Goal: Transaction & Acquisition: Purchase product/service

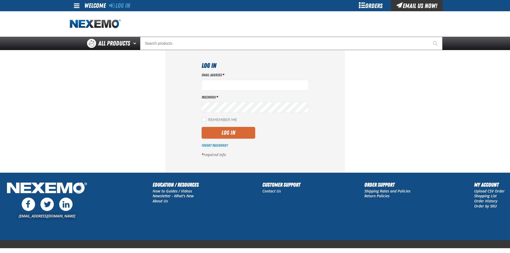
type input "ltucker03@vtaig.com"
click at [241, 134] on button "Log In" at bounding box center [228, 133] width 54 height 12
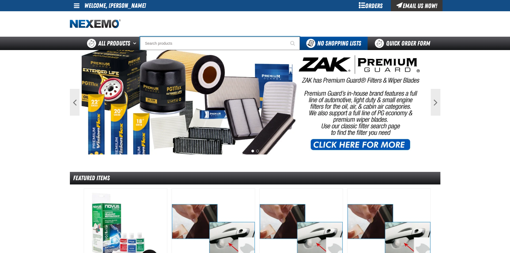
click at [155, 43] on input "Search" at bounding box center [220, 43] width 160 height 13
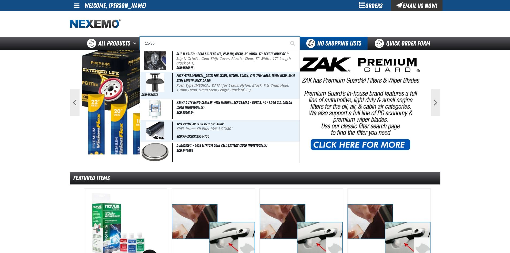
type input "15-36"
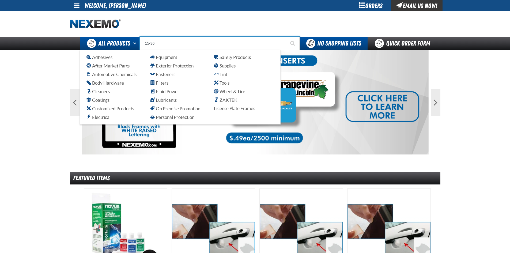
click at [122, 47] on span "All Products" at bounding box center [114, 44] width 32 height 10
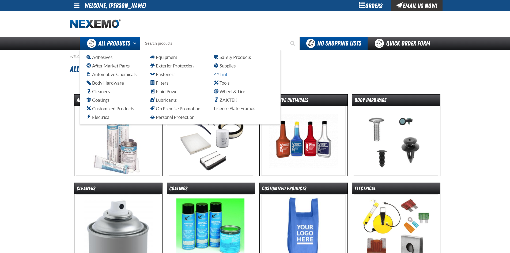
click at [223, 75] on span "Tint" at bounding box center [220, 74] width 13 height 5
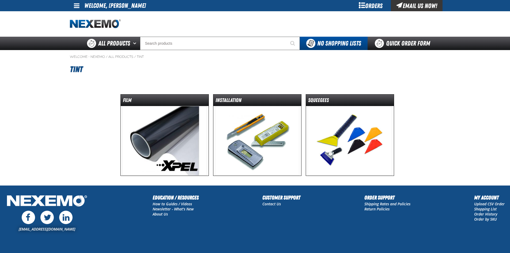
click at [180, 118] on img at bounding box center [164, 141] width 84 height 70
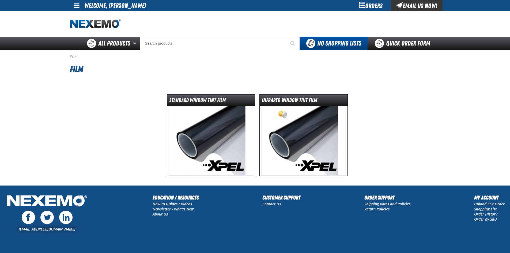
click at [222, 138] on img at bounding box center [211, 141] width 84 height 70
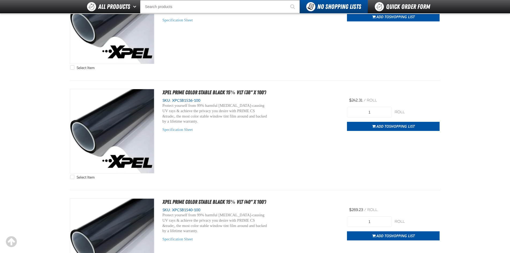
scroll to position [1017, 0]
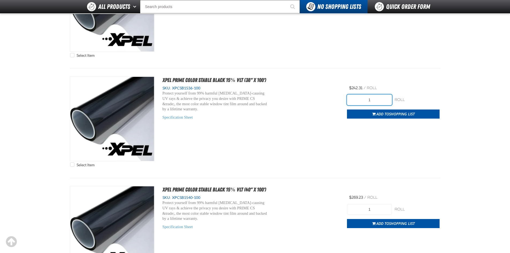
drag, startPoint x: 372, startPoint y: 101, endPoint x: 361, endPoint y: 104, distance: 11.6
click at [361, 104] on input "1" at bounding box center [369, 99] width 45 height 11
type input "2"
click at [392, 155] on div "Select Item XPEL PRIME Color Stable Black 15% VLT (36" x 100') SKU: XPCSB1536-1…" at bounding box center [255, 123] width 370 height 93
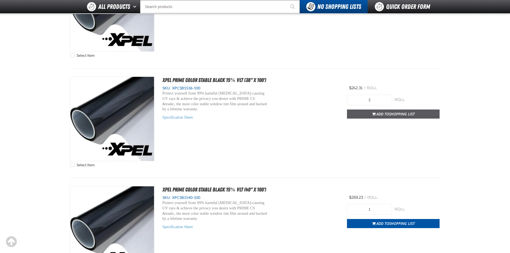
click at [402, 113] on span "Shopping List" at bounding box center [402, 113] width 26 height 5
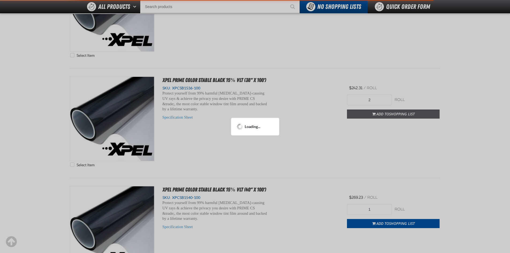
scroll to position [1043, 0]
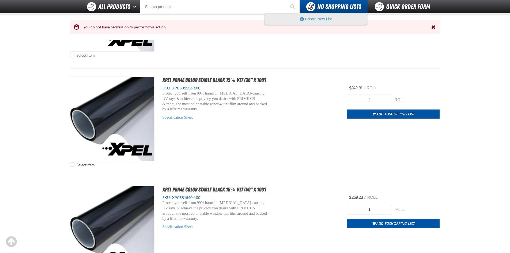
click at [336, 18] on button "Create New List" at bounding box center [316, 19] width 102 height 11
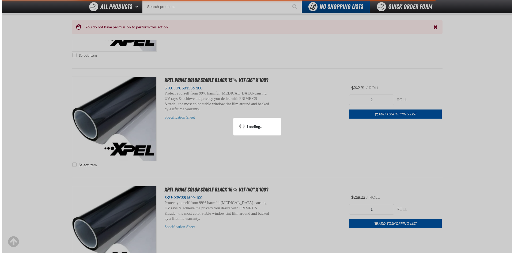
scroll to position [0, 0]
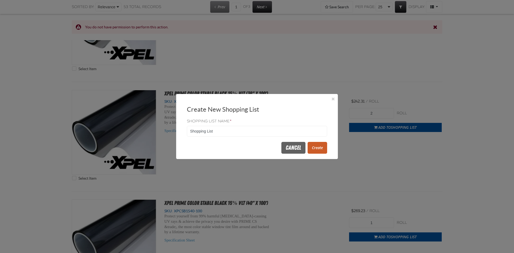
click at [318, 148] on button "Create" at bounding box center [317, 148] width 20 height 12
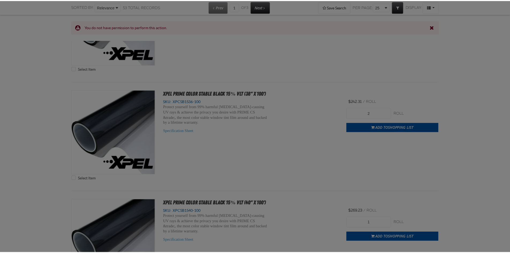
scroll to position [1043, 0]
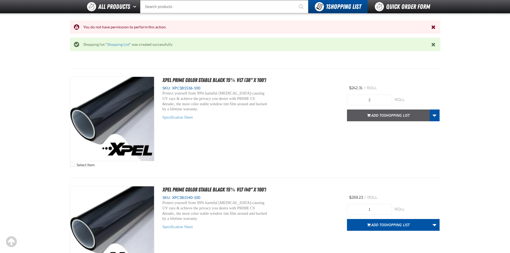
click at [387, 114] on span "Shopping List" at bounding box center [397, 115] width 26 height 5
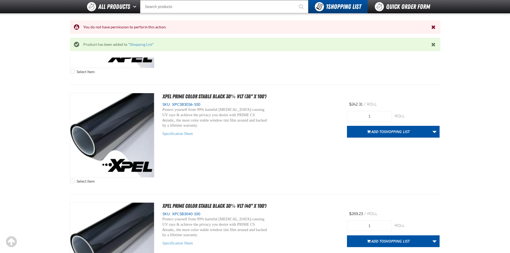
scroll to position [1578, 0]
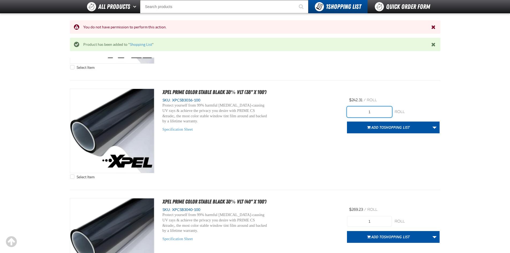
click at [357, 115] on input "1" at bounding box center [369, 111] width 45 height 11
type input "2"
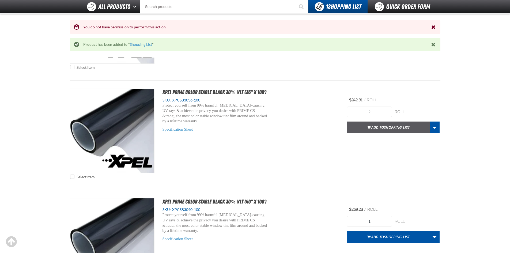
click at [382, 127] on span "Add to Shopping List" at bounding box center [390, 127] width 38 height 5
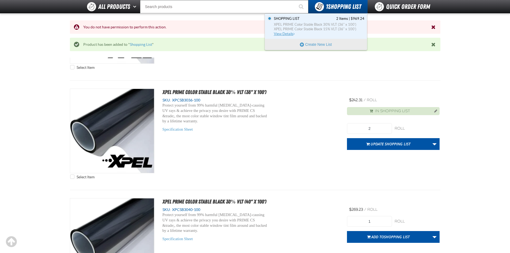
click at [324, 21] on link "Shopping List 2 Items | $969.24 XPEL PRIME Color Stable Black 30% VLT (36" x 10…" at bounding box center [319, 26] width 92 height 20
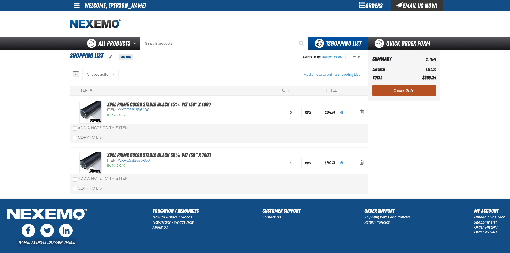
click at [409, 90] on link "Create Order" at bounding box center [404, 91] width 64 height 12
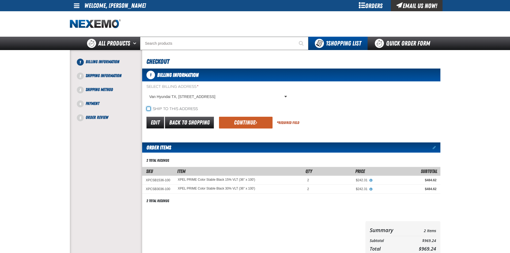
click at [148, 108] on input "Ship to this address" at bounding box center [148, 108] width 4 height 4
checkbox input "true"
click at [260, 125] on button "Continue" at bounding box center [246, 123] width 54 height 12
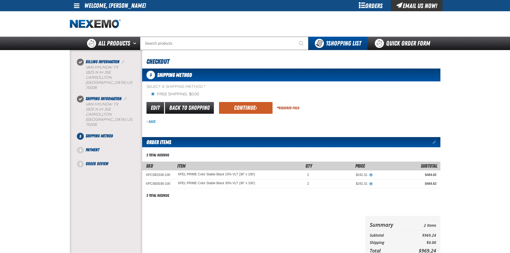
click at [245, 102] on div "Edit Back to Shopping Continue * Required Field" at bounding box center [291, 108] width 298 height 14
click at [245, 105] on button "Continue" at bounding box center [246, 108] width 54 height 12
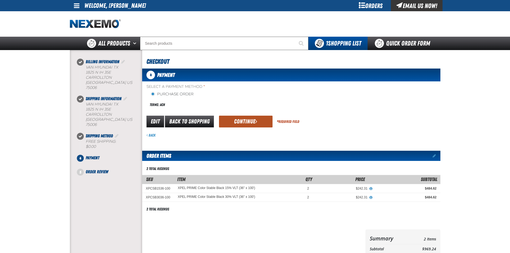
click at [242, 121] on button "Continue" at bounding box center [246, 122] width 54 height 12
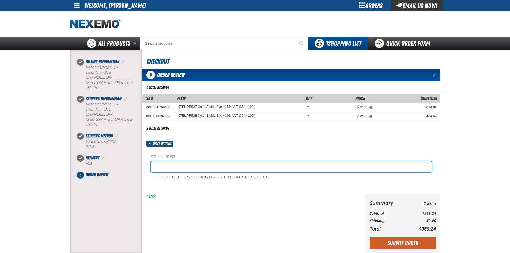
click at [166, 165] on input "text" at bounding box center [291, 166] width 281 height 11
type input "88521-1"
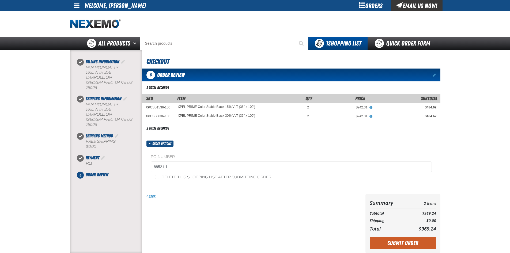
click at [238, 211] on div "Back" at bounding box center [252, 223] width 221 height 59
click at [151, 176] on div "Delete this shopping list after submitting order" at bounding box center [291, 177] width 281 height 6
click at [155, 177] on input "Delete this shopping list after submitting order" at bounding box center [157, 177] width 4 height 4
checkbox input "true"
click at [218, 202] on div "Back" at bounding box center [252, 223] width 221 height 59
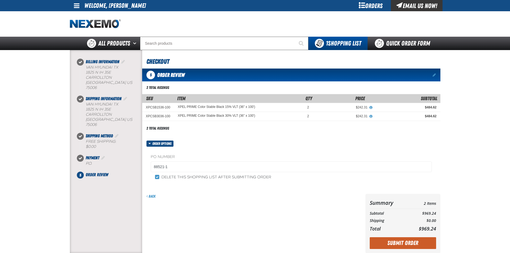
click at [400, 242] on button "Submit Order" at bounding box center [402, 243] width 66 height 12
